Goal: Book appointment/travel/reservation

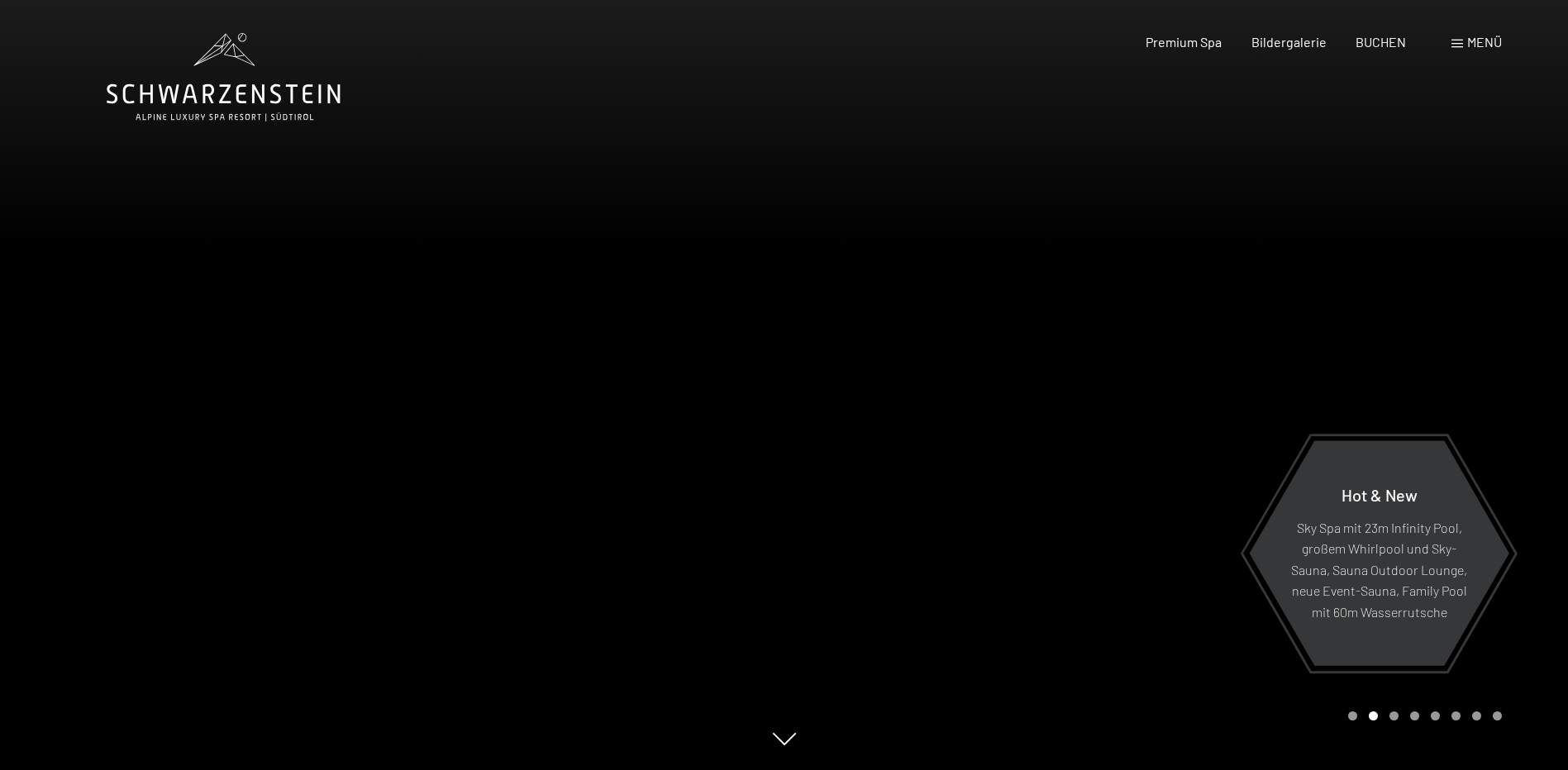
click at [1353, 716] on div "Carousel Page 1" at bounding box center [1352, 715] width 9 height 9
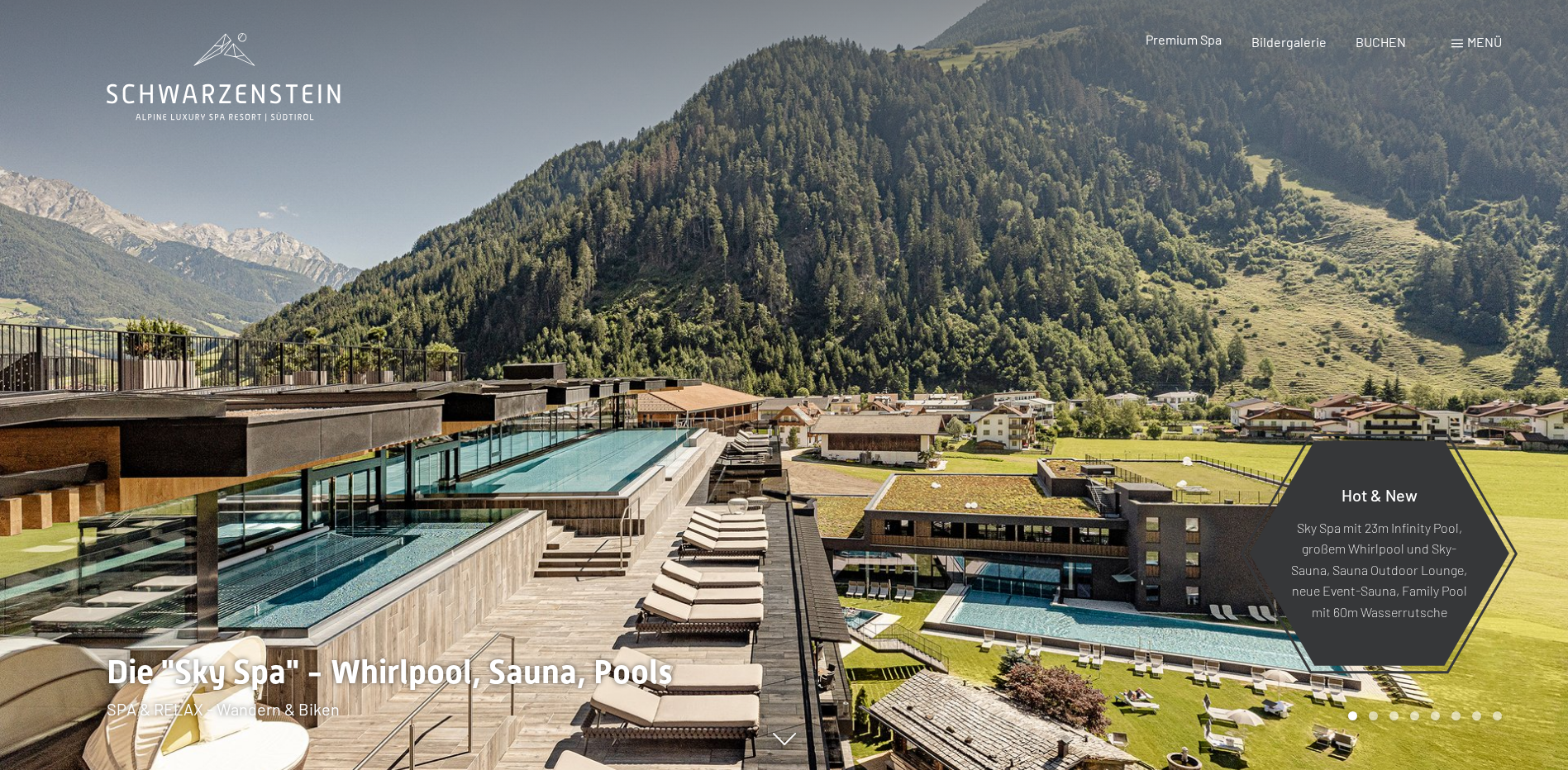
click at [1190, 43] on span "Premium Spa" at bounding box center [1183, 39] width 76 height 15
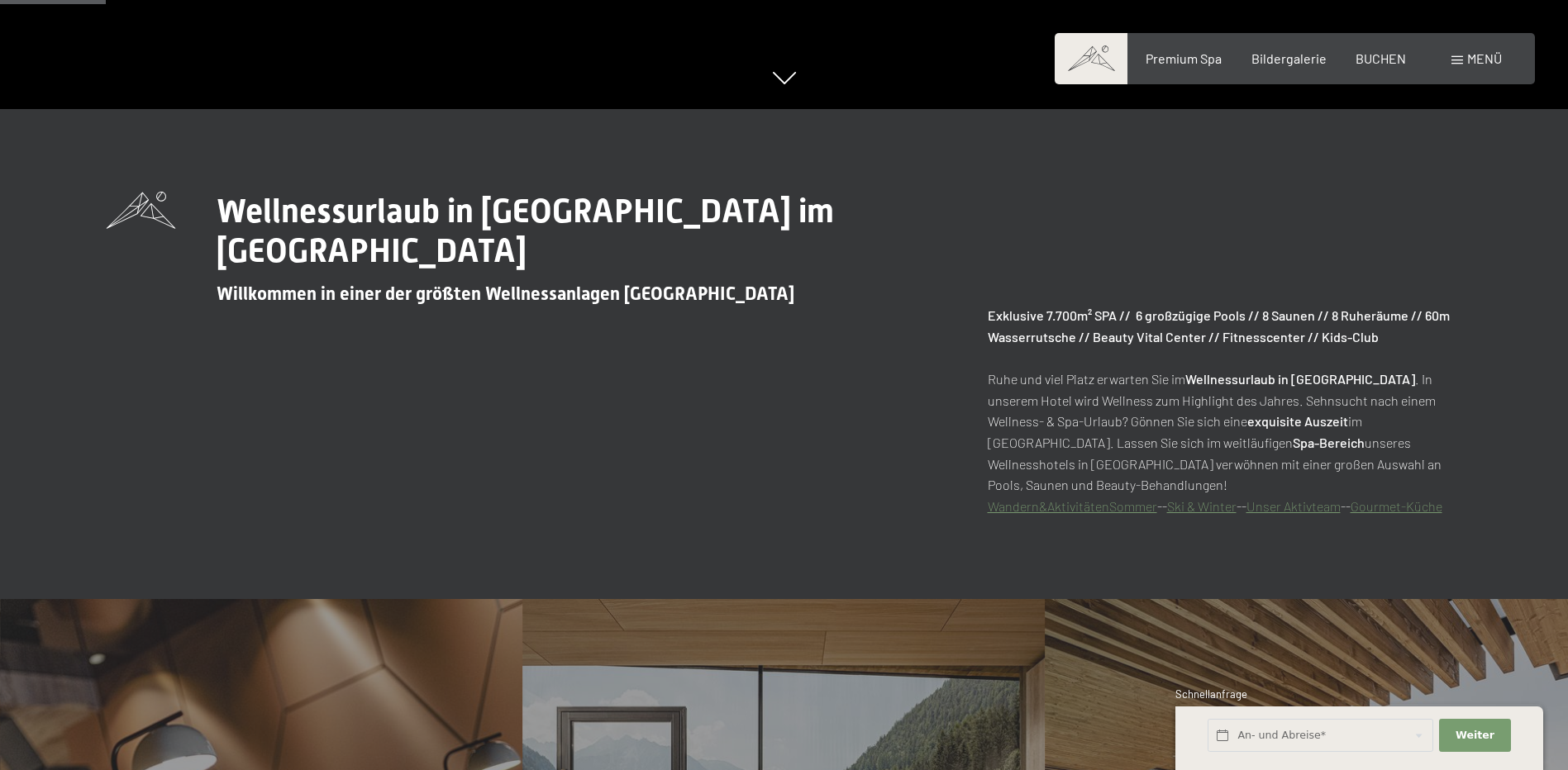
scroll to position [1157, 0]
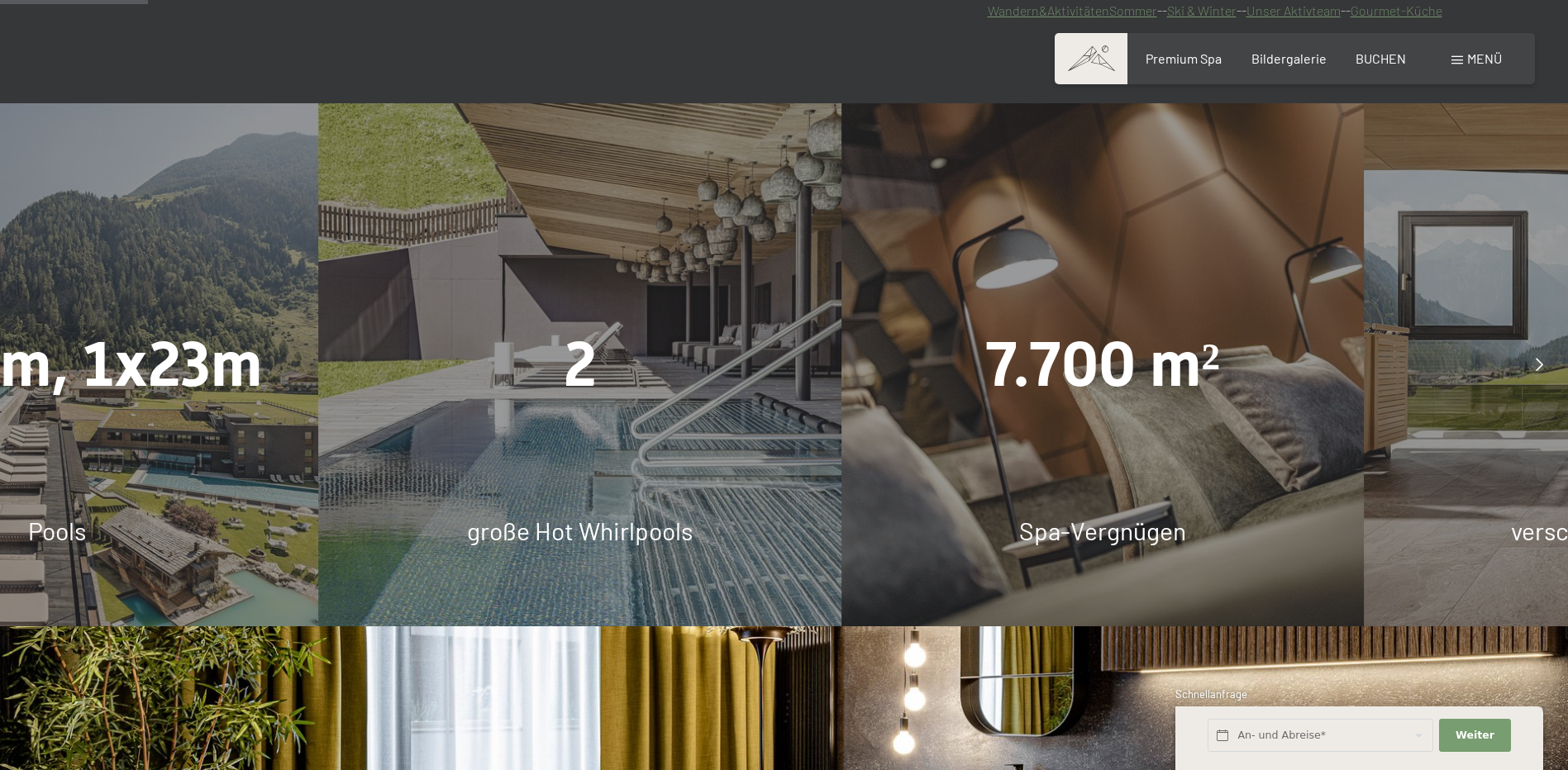
drag, startPoint x: 199, startPoint y: 347, endPoint x: 997, endPoint y: 379, distance: 798.6
click at [997, 379] on span "7.700 m²" at bounding box center [1102, 364] width 235 height 73
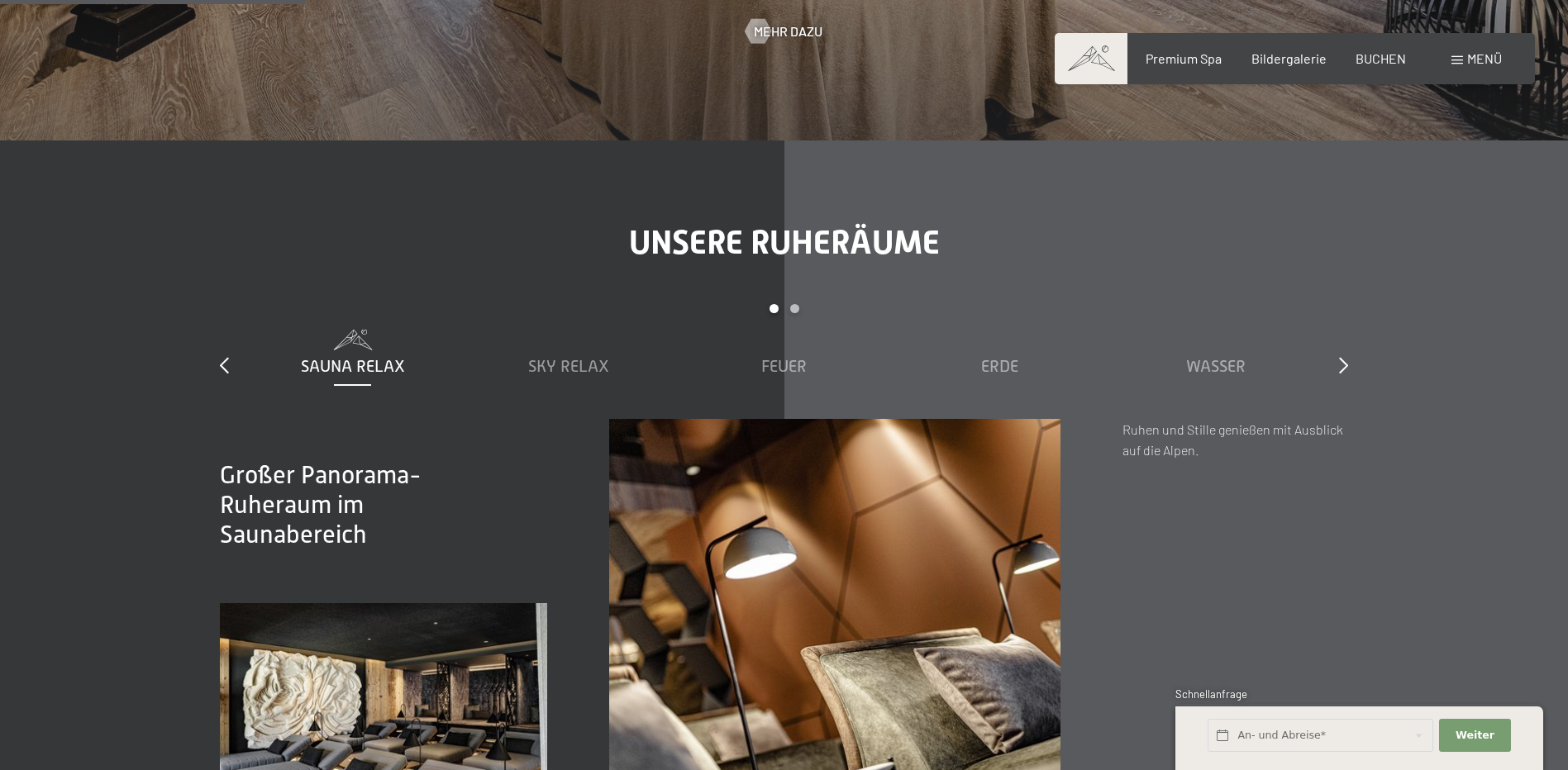
scroll to position [2727, 0]
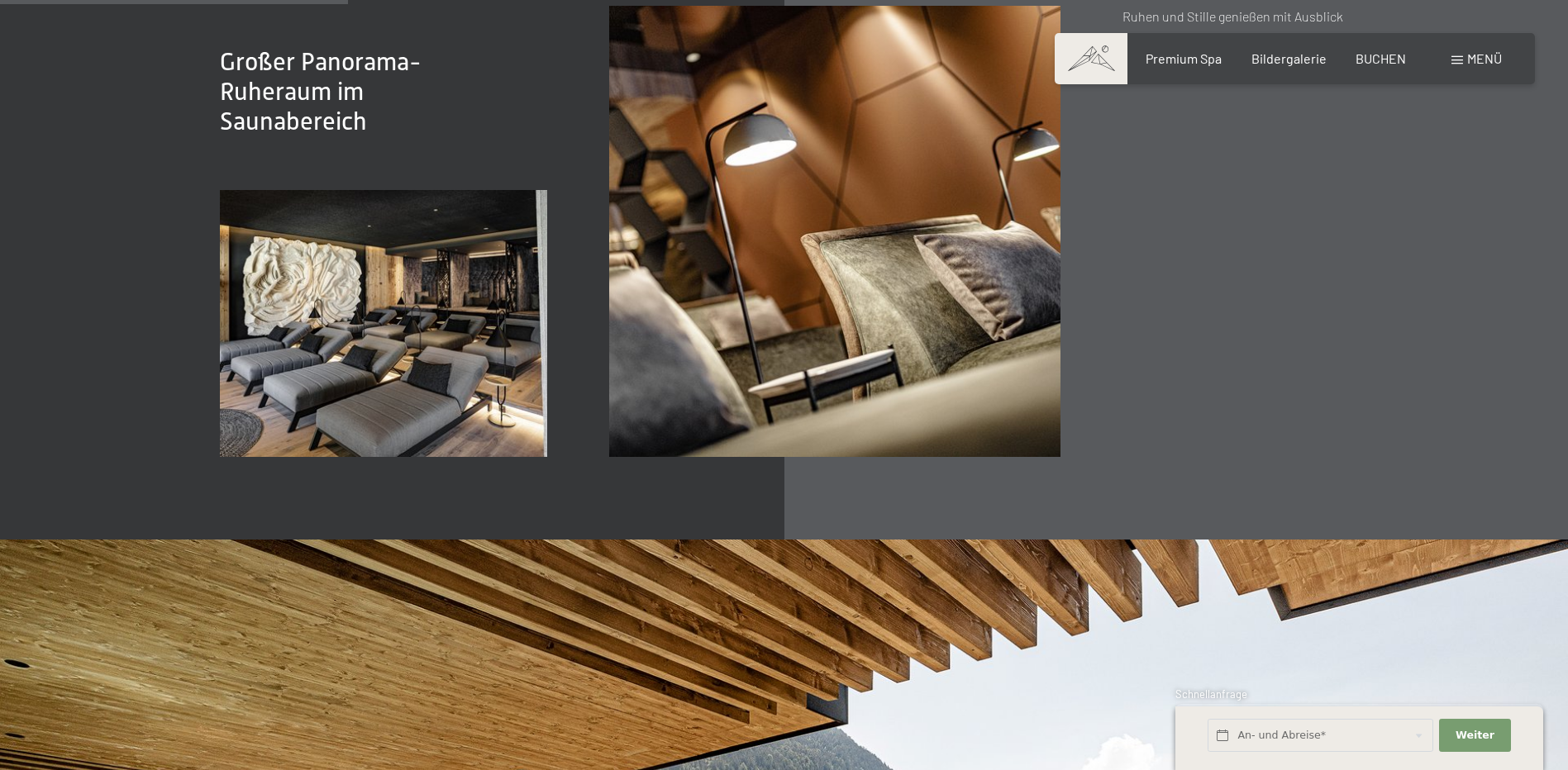
click at [244, 308] on img at bounding box center [383, 323] width 327 height 267
click at [340, 308] on img at bounding box center [383, 323] width 327 height 267
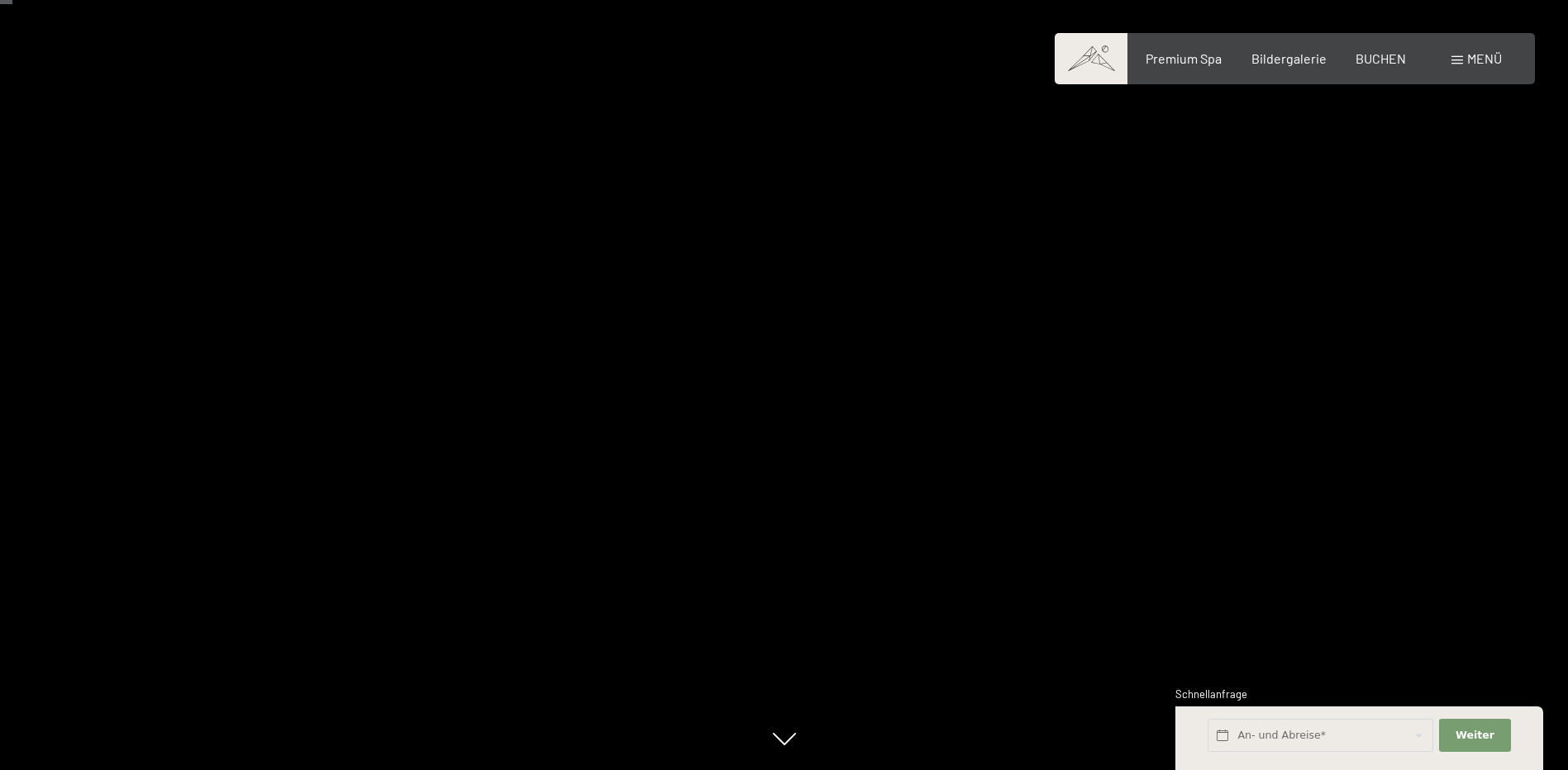
scroll to position [331, 0]
